Goal: Navigation & Orientation: Understand site structure

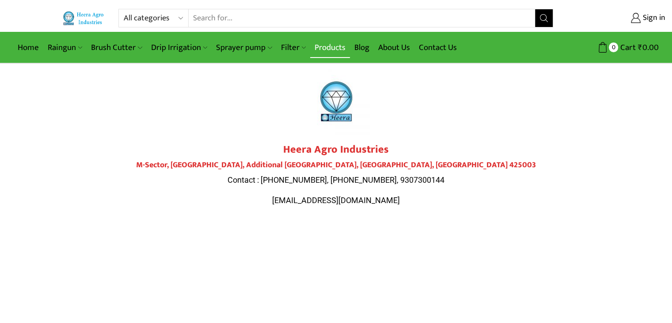
click at [329, 46] on link "Products" at bounding box center [330, 47] width 40 height 21
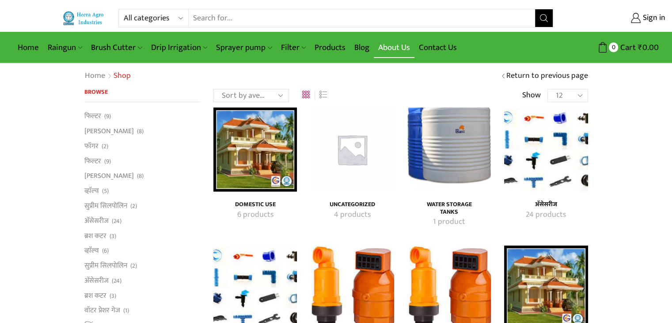
click at [391, 41] on link "About Us" at bounding box center [394, 47] width 41 height 21
